Goal: Transaction & Acquisition: Purchase product/service

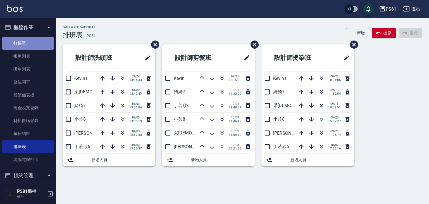
click at [32, 46] on link "打帳單" at bounding box center [27, 43] width 51 height 13
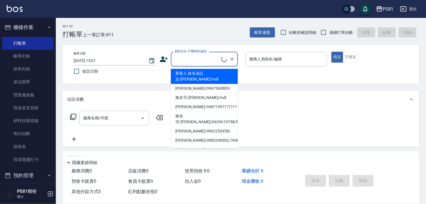
click at [205, 60] on input "顧客姓名/手機號碼/編號" at bounding box center [197, 59] width 48 height 10
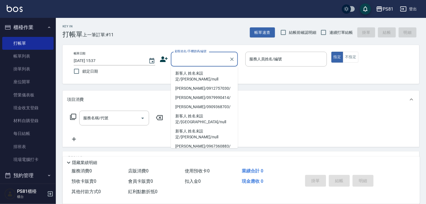
drag, startPoint x: 210, startPoint y: 146, endPoint x: 221, endPoint y: 145, distance: 11.0
click at [210, 160] on li "[PERSON_NAME]/0987195717/111111" at bounding box center [204, 164] width 67 height 9
type input "[PERSON_NAME]/0987195717/111111"
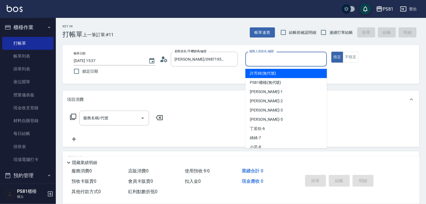
click at [271, 57] on input "服務人員姓名/編號" at bounding box center [286, 59] width 77 height 10
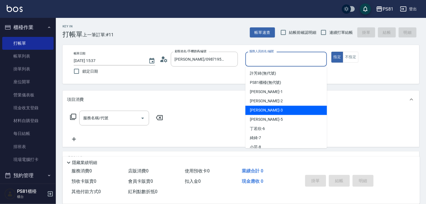
click at [259, 110] on span "[PERSON_NAME] -3" at bounding box center [266, 110] width 33 height 6
type input "[PERSON_NAME]-3"
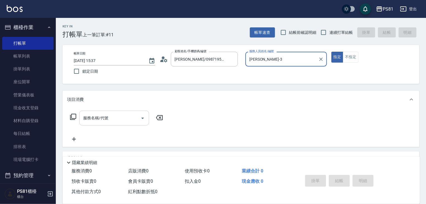
click at [117, 124] on div "服務名稱/代號" at bounding box center [114, 118] width 70 height 15
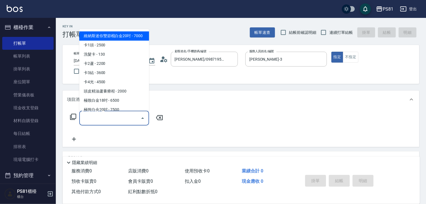
click at [117, 122] on input "服務名稱/代號" at bounding box center [110, 118] width 56 height 10
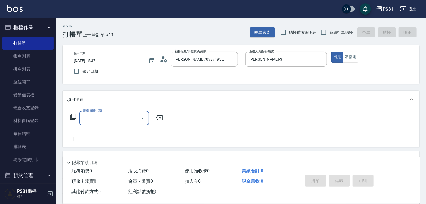
click at [119, 120] on input "服務名稱/代號" at bounding box center [110, 118] width 56 height 10
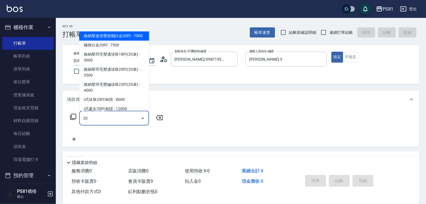
type input "201"
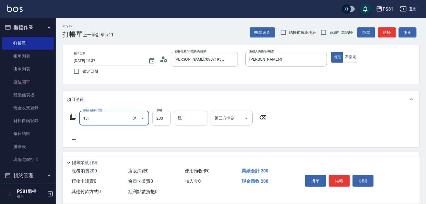
type input "一般洗髮(101)"
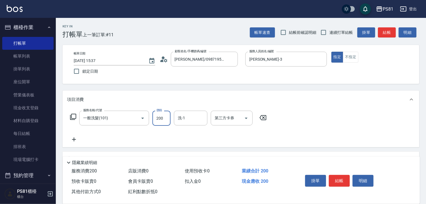
click at [163, 118] on input "200" at bounding box center [162, 118] width 18 height 15
type input "350"
click at [338, 181] on button "結帳" at bounding box center [339, 181] width 21 height 12
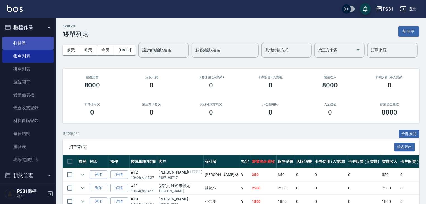
click at [9, 43] on link "打帳單" at bounding box center [27, 43] width 51 height 13
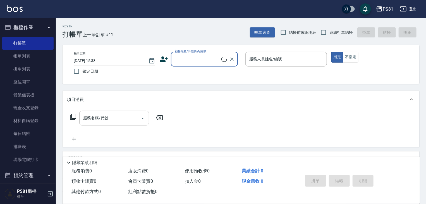
drag, startPoint x: 181, startPoint y: 66, endPoint x: 184, endPoint y: 63, distance: 4.6
click at [181, 65] on div "顧客姓名/手機號碼/編號" at bounding box center [204, 59] width 67 height 15
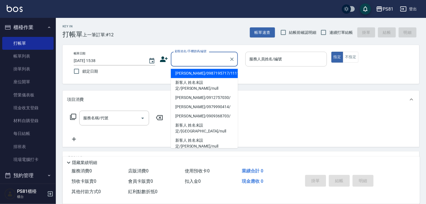
drag, startPoint x: 192, startPoint y: 72, endPoint x: 298, endPoint y: 65, distance: 106.4
click at [192, 72] on li "[PERSON_NAME]/0987195717/111111" at bounding box center [204, 73] width 67 height 9
type input "[PERSON_NAME]/0987195717/111111"
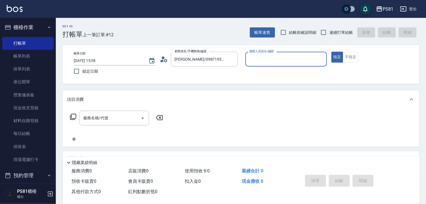
click at [300, 52] on div "服務人員姓名/編號" at bounding box center [287, 59] width 82 height 15
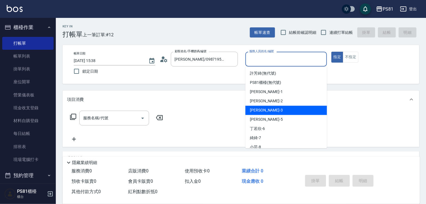
drag, startPoint x: 267, startPoint y: 109, endPoint x: 179, endPoint y: 113, distance: 87.8
click at [266, 109] on div "[PERSON_NAME] -3" at bounding box center [287, 110] width 82 height 9
type input "[PERSON_NAME]-3"
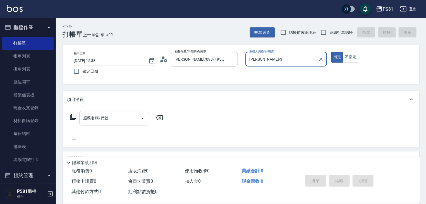
click at [105, 119] on input "服務名稱/代號" at bounding box center [110, 118] width 56 height 10
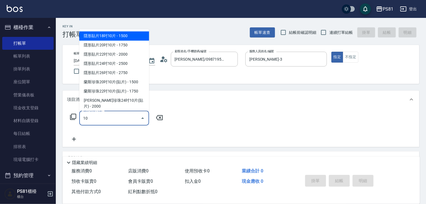
type input "101"
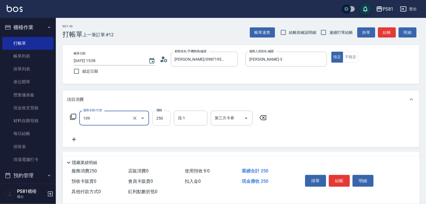
type input "控油AND護色洗(109)"
click at [162, 115] on input "250" at bounding box center [162, 118] width 18 height 15
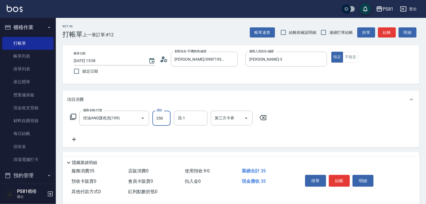
type input "350"
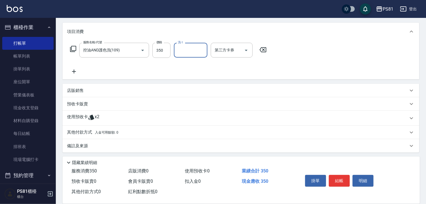
scroll to position [70, 0]
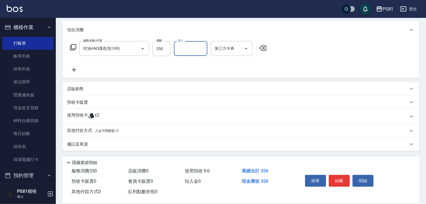
drag, startPoint x: 98, startPoint y: 132, endPoint x: 126, endPoint y: 134, distance: 27.7
click at [101, 132] on span "入金可用餘額: 0" at bounding box center [107, 131] width 24 height 4
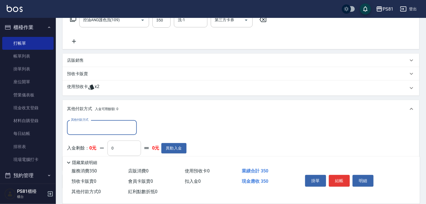
scroll to position [0, 0]
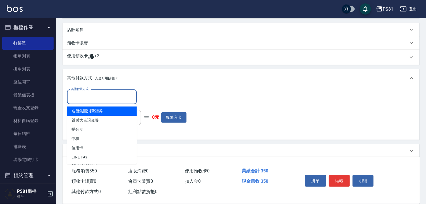
drag, startPoint x: 111, startPoint y: 95, endPoint x: 100, endPoint y: 129, distance: 35.4
click at [111, 95] on input "其他付款方式" at bounding box center [102, 97] width 65 height 10
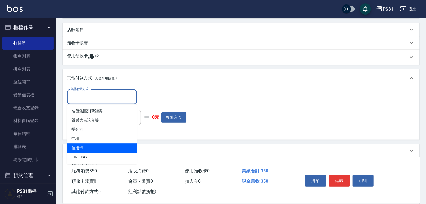
click at [84, 147] on span "信用卡" at bounding box center [102, 147] width 70 height 9
type input "信用卡"
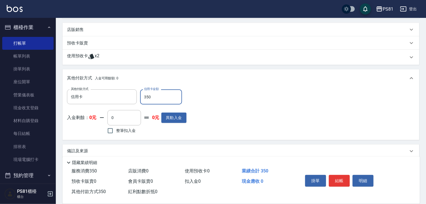
type input "350"
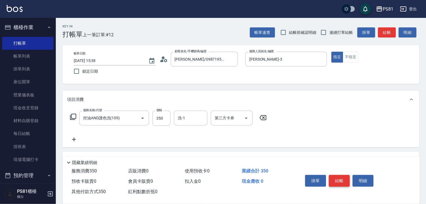
click at [339, 178] on button "結帳" at bounding box center [339, 181] width 21 height 12
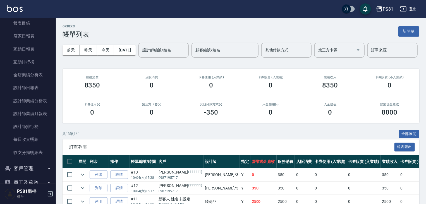
scroll to position [196, 0]
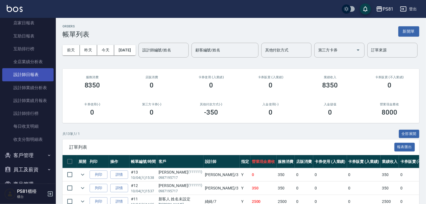
click at [27, 74] on link "設計師日報表" at bounding box center [27, 74] width 51 height 13
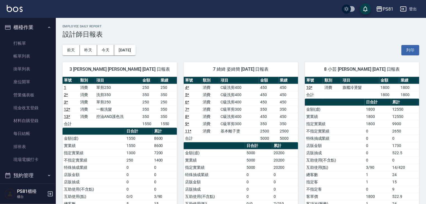
drag, startPoint x: 0, startPoint y: 39, endPoint x: 19, endPoint y: 35, distance: 19.5
click at [19, 35] on ul "打帳單 帳單列表 掛單列表 座位開單 營業儀表板 現金收支登錄 材料自購登錄 每日結帳 排班表 現場電腦打卡" at bounding box center [27, 102] width 51 height 134
click at [20, 39] on link "打帳單" at bounding box center [27, 43] width 51 height 13
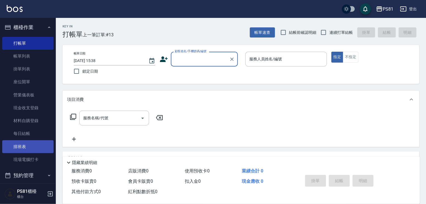
click at [27, 149] on link "排班表" at bounding box center [27, 146] width 51 height 13
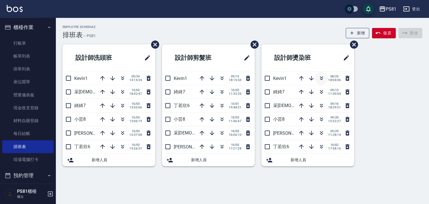
click at [323, 79] on icon "button" at bounding box center [321, 78] width 7 height 7
click at [379, 32] on icon "button" at bounding box center [378, 33] width 5 height 2
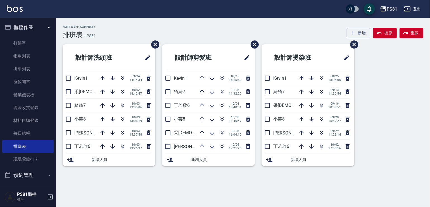
drag, startPoint x: 207, startPoint y: 3, endPoint x: 217, endPoint y: 0, distance: 9.8
click at [210, 3] on div "PS81 登出" at bounding box center [215, 9] width 430 height 18
click at [21, 41] on link "打帳單" at bounding box center [27, 43] width 51 height 13
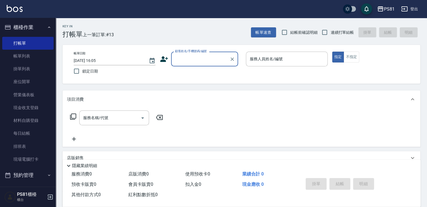
click at [183, 60] on input "顧客姓名/手機號碼/編號" at bounding box center [201, 59] width 54 height 10
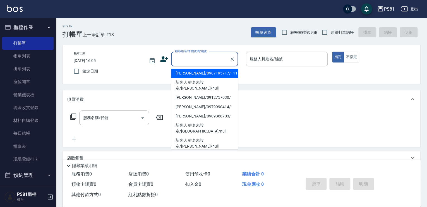
drag, startPoint x: 206, startPoint y: 71, endPoint x: 288, endPoint y: 69, distance: 82.7
click at [209, 72] on li "[PERSON_NAME]/0987195717/111111" at bounding box center [204, 73] width 67 height 9
type input "[PERSON_NAME]/0987195717/111111"
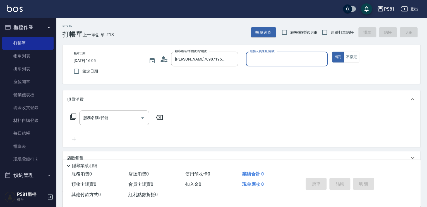
drag, startPoint x: 297, startPoint y: 53, endPoint x: 278, endPoint y: 64, distance: 21.1
click at [297, 54] on div "服務人員姓名/編號" at bounding box center [287, 59] width 82 height 15
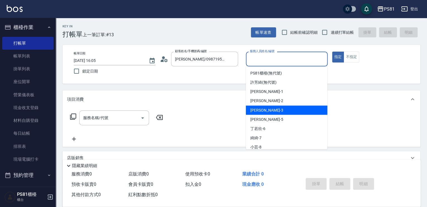
click at [258, 108] on span "[PERSON_NAME] -3" at bounding box center [267, 110] width 33 height 6
type input "[PERSON_NAME]-3"
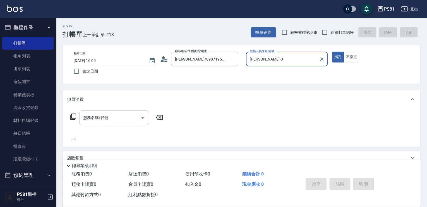
click at [108, 119] on input "服務名稱/代號" at bounding box center [110, 118] width 56 height 10
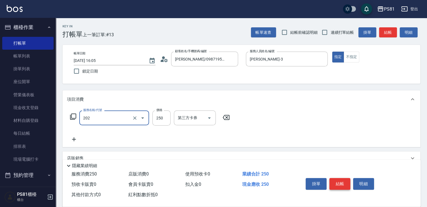
type input "單剪250(202)"
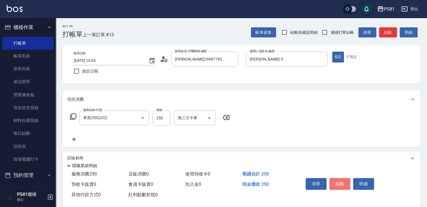
click at [338, 178] on button "結帳" at bounding box center [340, 184] width 21 height 12
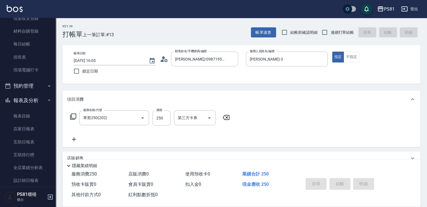
scroll to position [112, 0]
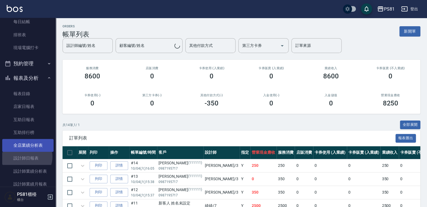
drag, startPoint x: 25, startPoint y: 157, endPoint x: 26, endPoint y: 146, distance: 11.0
click at [25, 156] on link "設計師日報表" at bounding box center [27, 158] width 51 height 13
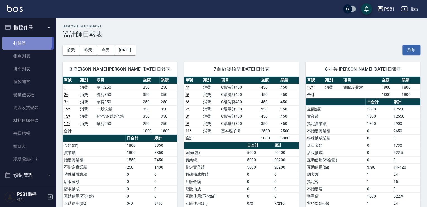
click at [23, 41] on link "打帳單" at bounding box center [27, 43] width 51 height 13
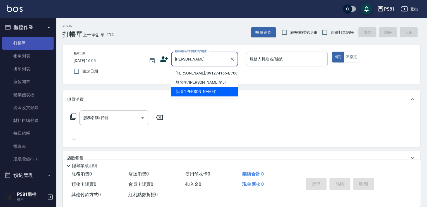
type input "[PERSON_NAME]/0912741654/7089"
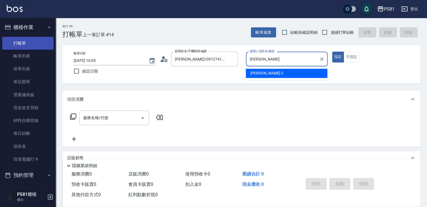
type input "采"
type input "小芸-8"
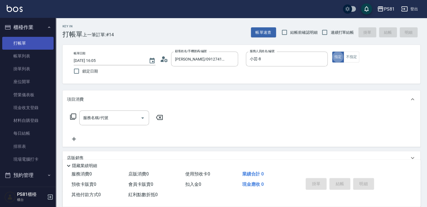
type button "true"
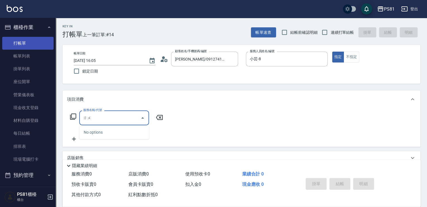
type input "如"
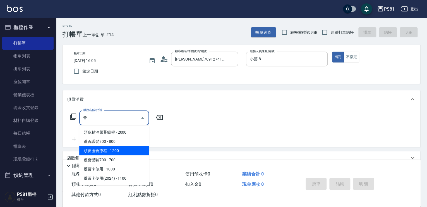
click at [123, 149] on span "頭皮蘆薈療程 - 1200" at bounding box center [114, 150] width 70 height 9
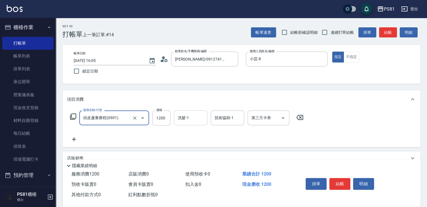
type input "頭皮蘆薈療程(0901)"
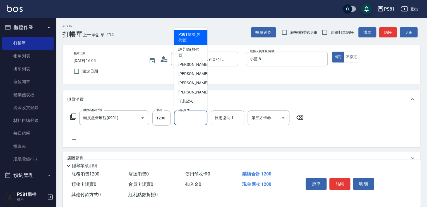
click at [184, 117] on input "洗髮-1" at bounding box center [191, 118] width 28 height 10
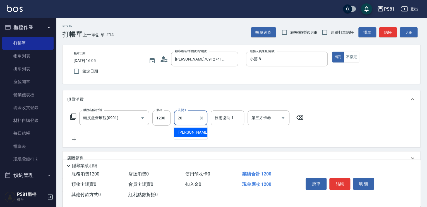
type input "[PERSON_NAME]-20"
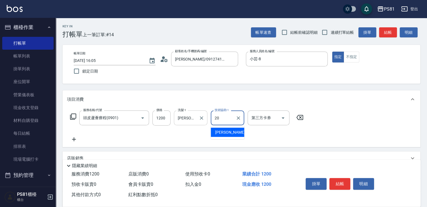
type input "[PERSON_NAME]-20"
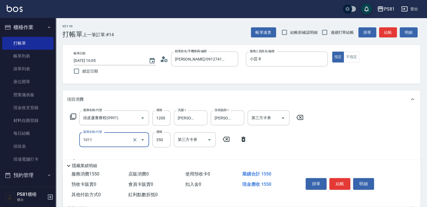
type input "B級單剪(1011)"
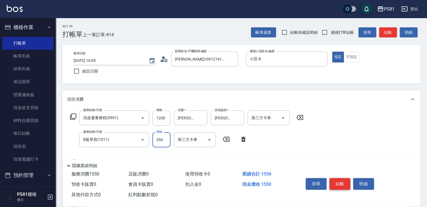
click at [339, 187] on button "結帳" at bounding box center [340, 184] width 21 height 12
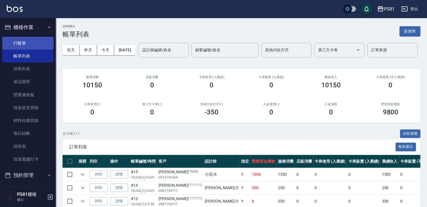
drag, startPoint x: 28, startPoint y: 34, endPoint x: 28, endPoint y: 42, distance: 7.9
click at [28, 42] on li "櫃檯作業 打帳單 帳單列表 掛單列表 座位開單 營業儀表板 現金收支登錄 材料自購登錄 每日結帳 排班表 現場電腦打卡" at bounding box center [27, 94] width 51 height 148
click at [28, 42] on link "打帳單" at bounding box center [27, 43] width 51 height 13
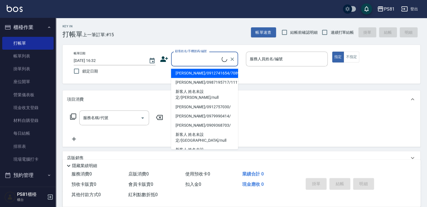
click at [192, 58] on input "顧客姓名/手機號碼/編號" at bounding box center [198, 59] width 48 height 10
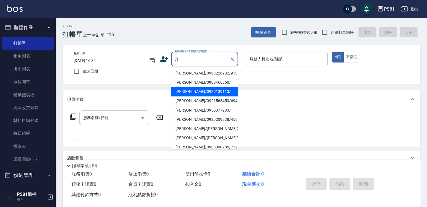
click at [192, 92] on li "[PERSON_NAME]/0980139113/" at bounding box center [204, 91] width 67 height 9
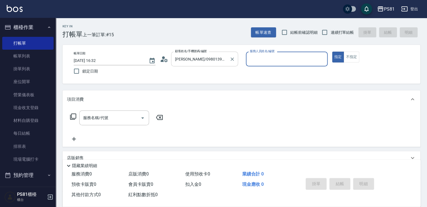
click at [180, 61] on input "[PERSON_NAME]/0980139113/" at bounding box center [201, 59] width 54 height 10
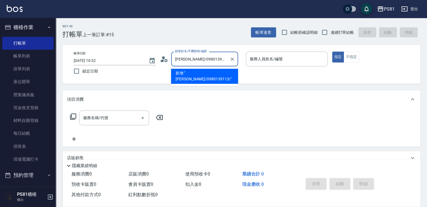
drag, startPoint x: 220, startPoint y: 58, endPoint x: 180, endPoint y: 63, distance: 39.4
click at [181, 64] on input "[PERSON_NAME]/0980139113/" at bounding box center [201, 59] width 54 height 10
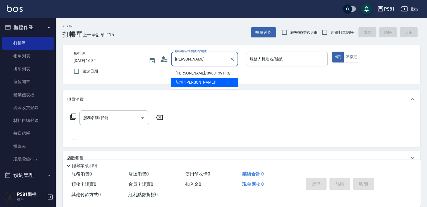
click at [198, 72] on li "[PERSON_NAME]/0980139113/" at bounding box center [204, 73] width 67 height 9
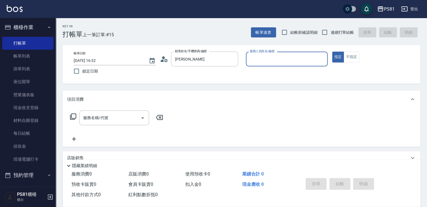
type input "[PERSON_NAME]/0980139113/"
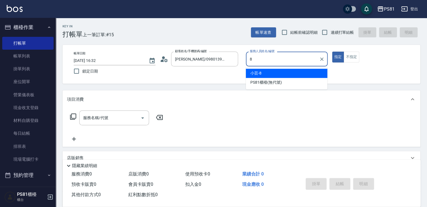
type input "小芸-8"
type button "true"
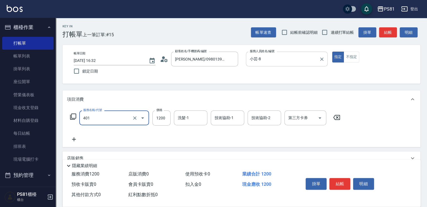
type input "基本染髮(401)"
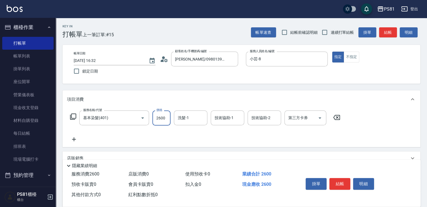
type input "2600"
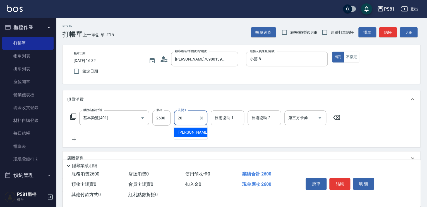
type input "[PERSON_NAME]-20"
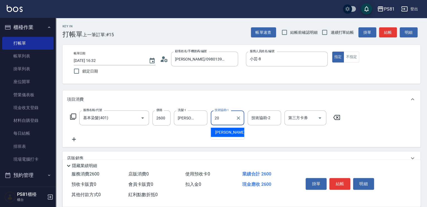
type input "[PERSON_NAME]-20"
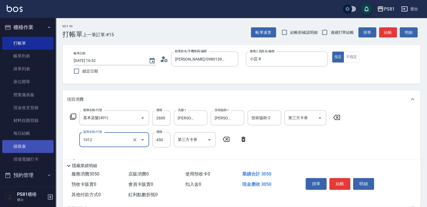
type input "B級洗剪(1012)"
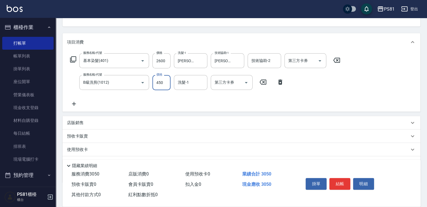
scroll to position [86, 0]
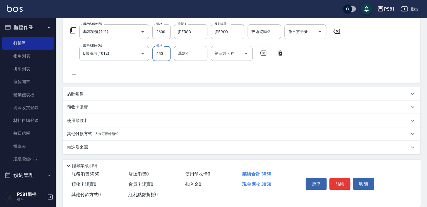
click at [99, 132] on span "入金可用餘額: 0" at bounding box center [107, 134] width 24 height 4
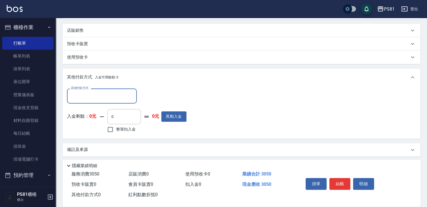
scroll to position [151, 0]
click at [100, 101] on div "其他付款方式" at bounding box center [102, 95] width 70 height 15
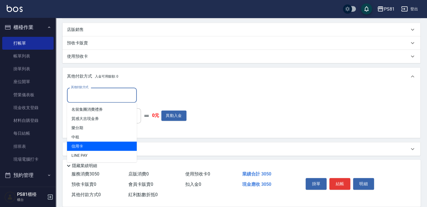
click at [92, 144] on span "信用卡" at bounding box center [102, 146] width 70 height 9
type input "信用卡"
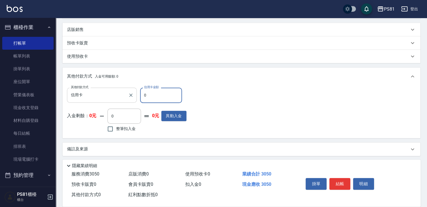
drag, startPoint x: 151, startPoint y: 97, endPoint x: 136, endPoint y: 96, distance: 14.3
click at [136, 96] on div "其他付款方式 信用卡 其他付款方式 信用卡金額 0 信用卡金額" at bounding box center [127, 95] width 120 height 15
type input "3050"
drag, startPoint x: 341, startPoint y: 184, endPoint x: 335, endPoint y: 182, distance: 6.5
click at [341, 184] on button "結帳" at bounding box center [340, 184] width 21 height 12
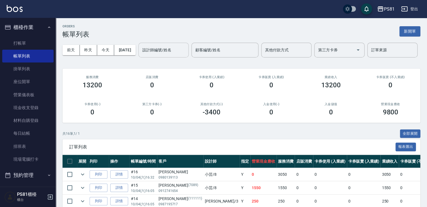
click at [141, 55] on input "設計師編號/姓名" at bounding box center [163, 50] width 45 height 10
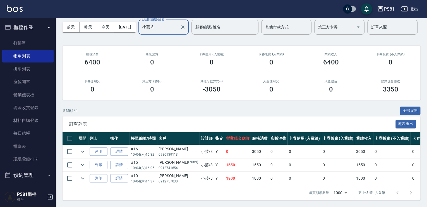
scroll to position [44, 0]
type input "小芸-8"
click at [34, 42] on link "打帳單" at bounding box center [27, 43] width 51 height 13
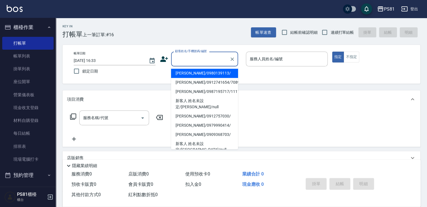
drag, startPoint x: 178, startPoint y: 62, endPoint x: 175, endPoint y: 60, distance: 3.0
click at [178, 62] on input "顧客姓名/手機號碼/編號" at bounding box center [201, 59] width 54 height 10
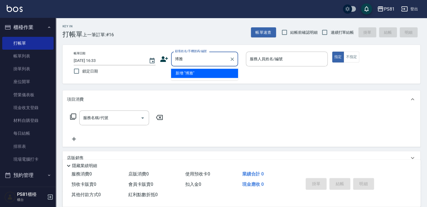
click at [179, 61] on input "博雅" at bounding box center [201, 59] width 54 height 10
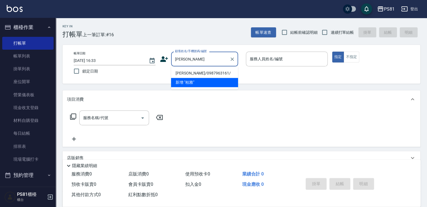
click at [187, 73] on li "[PERSON_NAME]/0987963161/" at bounding box center [204, 73] width 67 height 9
type input "[PERSON_NAME]/0987963161/"
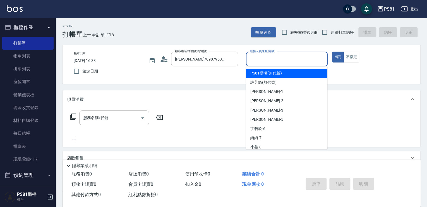
click at [260, 59] on input "服務人員姓名/編號" at bounding box center [287, 59] width 77 height 10
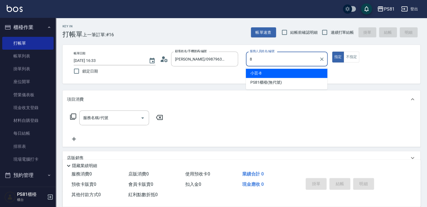
type input "小芸-8"
type button "true"
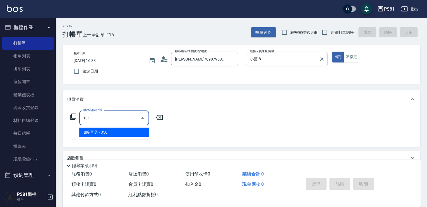
type input "B級單剪(1011)"
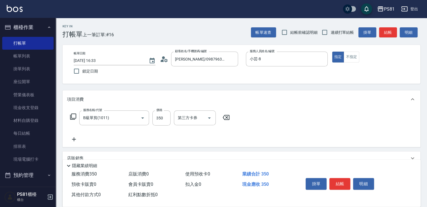
click at [336, 30] on span "連續打單結帳" at bounding box center [342, 33] width 23 height 6
click at [331, 30] on input "連續打單結帳" at bounding box center [325, 33] width 12 height 12
checkbox input "true"
click at [94, 72] on span "鎖定日期" at bounding box center [90, 71] width 16 height 6
click at [82, 72] on input "鎖定日期" at bounding box center [77, 71] width 12 height 12
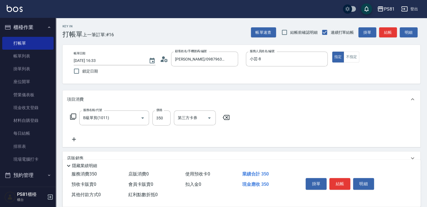
checkbox input "true"
click at [342, 184] on button "結帳" at bounding box center [340, 184] width 21 height 12
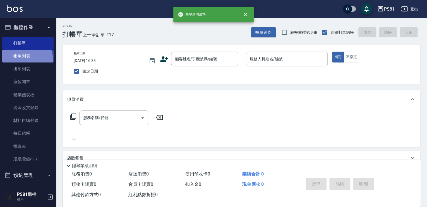
click at [20, 60] on link "帳單列表" at bounding box center [27, 56] width 51 height 13
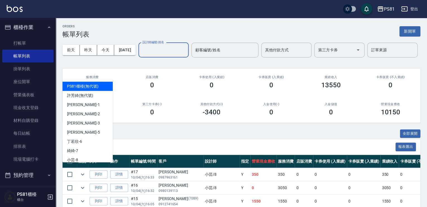
click at [141, 55] on input "設計師編號/姓名" at bounding box center [163, 50] width 45 height 10
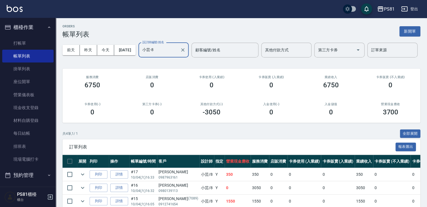
scroll to position [58, 0]
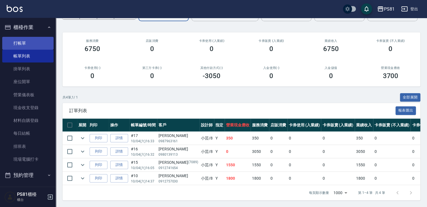
type input "小芸-8"
click at [14, 44] on link "打帳單" at bounding box center [27, 43] width 51 height 13
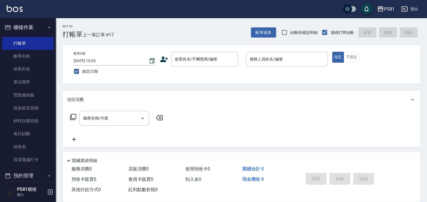
drag, startPoint x: 318, startPoint y: 121, endPoint x: 318, endPoint y: 131, distance: 10.1
click at [321, 126] on div "服務名稱/代號 服務名稱/代號" at bounding box center [242, 127] width 358 height 39
drag, startPoint x: 291, startPoint y: 126, endPoint x: 283, endPoint y: 129, distance: 8.4
click at [283, 129] on div "服務名稱/代號 服務名稱/代號" at bounding box center [242, 127] width 358 height 39
drag, startPoint x: 288, startPoint y: 177, endPoint x: 276, endPoint y: 200, distance: 26.0
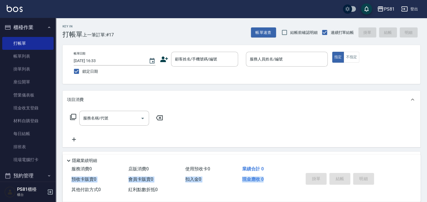
click at [276, 200] on div "服務消費 0 店販消費 0 使用預收卡 0 業績合計 0 預收卡販賣 0 會員卡販賣 0 扣入金 0 現金應收 0 其他付款方式 0 紅利點數折抵 0 掛單 …" at bounding box center [242, 183] width 358 height 38
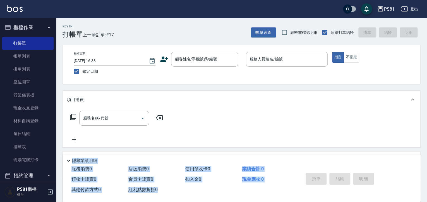
drag, startPoint x: 180, startPoint y: 197, endPoint x: 183, endPoint y: 211, distance: 14.5
click at [183, 204] on html "PS81 登出 櫃檯作業 打帳單 帳單列表 掛單列表 座位開單 營業儀表板 現金收支登錄 材料自購登錄 每日結帳 排班表 現場電腦打卡 預約管理 預約管理 單…" at bounding box center [213, 135] width 427 height 271
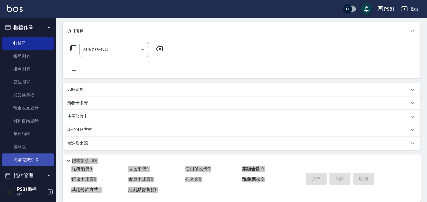
scroll to position [70, 0]
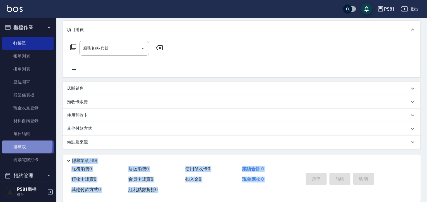
click at [23, 144] on link "排班表" at bounding box center [27, 146] width 51 height 13
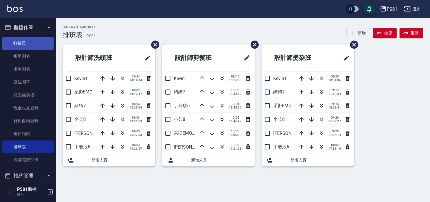
click at [30, 40] on link "打帳單" at bounding box center [27, 43] width 51 height 13
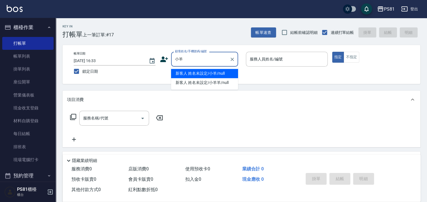
click at [216, 76] on li "新客人 姓名未設定/小羊/null" at bounding box center [204, 73] width 67 height 9
type input "新客人 姓名未設定/小羊/null"
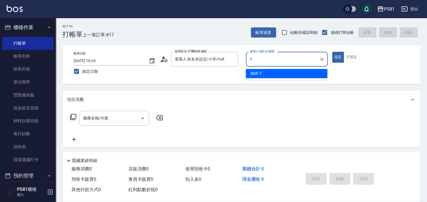
drag, startPoint x: 262, startPoint y: 71, endPoint x: 164, endPoint y: 99, distance: 101.6
click at [262, 71] on div "綺綺 -7" at bounding box center [287, 73] width 82 height 9
type input "綺綺-7"
click at [134, 118] on input "服務名稱/代號" at bounding box center [110, 118] width 56 height 10
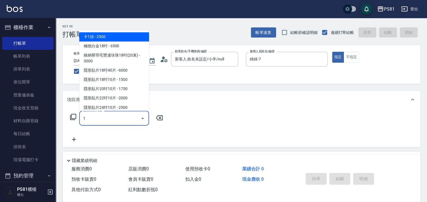
click at [137, 120] on input "1" at bounding box center [110, 118] width 56 height 10
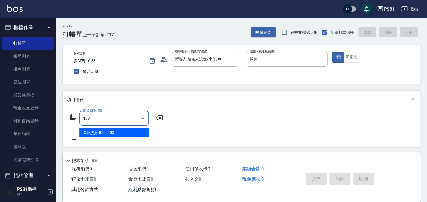
click at [137, 130] on span "C級洗剪400 - 400" at bounding box center [114, 132] width 70 height 9
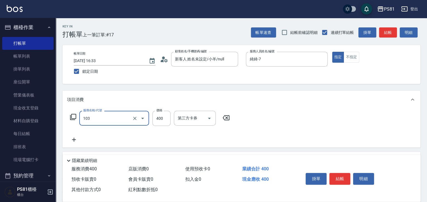
click at [149, 116] on div "103 服務名稱/代號" at bounding box center [114, 118] width 70 height 15
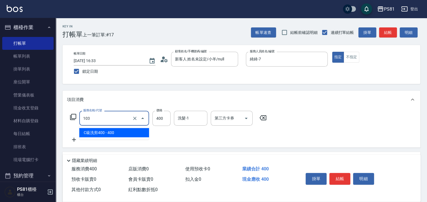
type input "C級洗剪400(103)"
click at [150, 115] on div "服務名稱/代號 C級洗剪400(103) 服務名稱/代號 價格 400 價格 洗髮-1 洗髮-1 第三方卡券 第三方卡券" at bounding box center [168, 118] width 203 height 15
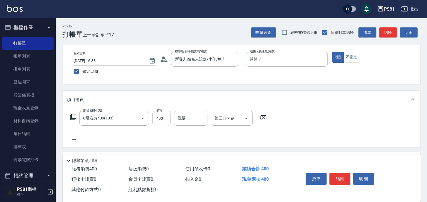
click at [155, 114] on input "400" at bounding box center [162, 118] width 18 height 15
type input "450"
click at [343, 178] on button "結帳" at bounding box center [340, 179] width 21 height 12
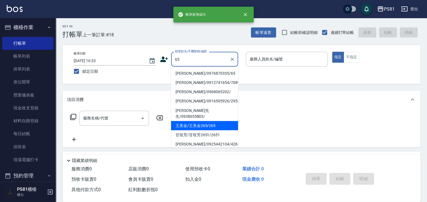
click at [209, 123] on li "王美金/王美金265/265" at bounding box center [204, 125] width 67 height 9
type input "王美金/王美金265/265"
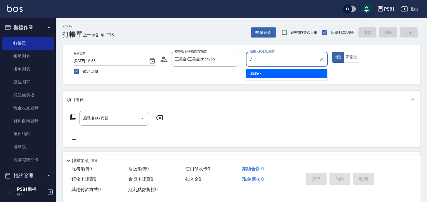
drag, startPoint x: 253, startPoint y: 65, endPoint x: 211, endPoint y: 89, distance: 48.3
click at [256, 76] on div "綺綺 -7" at bounding box center [287, 73] width 82 height 9
type input "綺綺-7"
drag, startPoint x: 124, startPoint y: 119, endPoint x: 122, endPoint y: 116, distance: 3.3
click at [124, 119] on input "服務名稱/代號" at bounding box center [110, 118] width 56 height 10
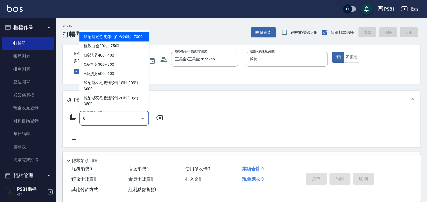
click at [110, 116] on input "0" at bounding box center [110, 118] width 56 height 10
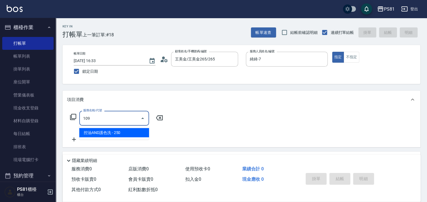
drag, startPoint x: 114, startPoint y: 132, endPoint x: 233, endPoint y: 154, distance: 121.0
click at [114, 132] on span "控油AND護色洗 - 250" at bounding box center [114, 132] width 70 height 9
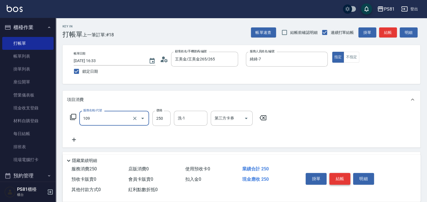
type input "控油AND護色洗(109)"
click at [336, 173] on button "結帳" at bounding box center [340, 179] width 21 height 12
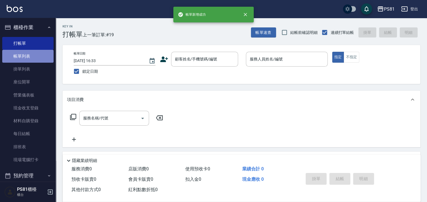
click at [39, 58] on link "帳單列表" at bounding box center [27, 56] width 51 height 13
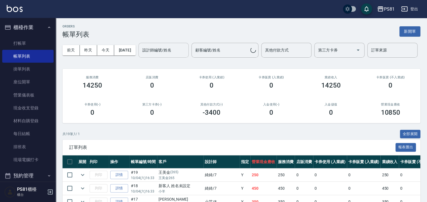
click at [141, 55] on input "設計師編號/姓名" at bounding box center [163, 50] width 45 height 10
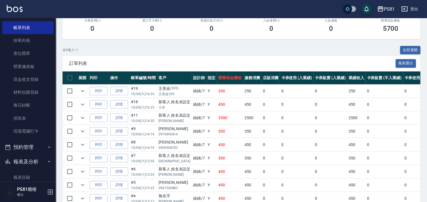
scroll to position [112, 0]
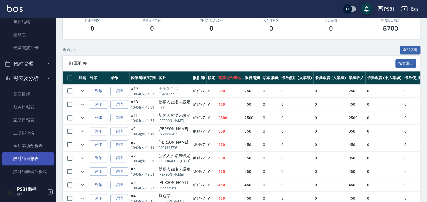
type input "綺綺-7"
click at [41, 157] on link "設計師日報表" at bounding box center [27, 158] width 51 height 13
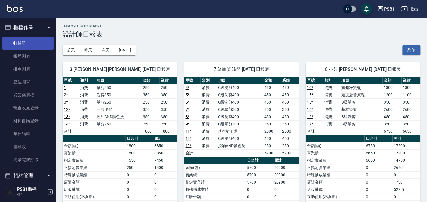
click at [27, 44] on link "打帳單" at bounding box center [27, 43] width 51 height 13
